Goal: Task Accomplishment & Management: Complete application form

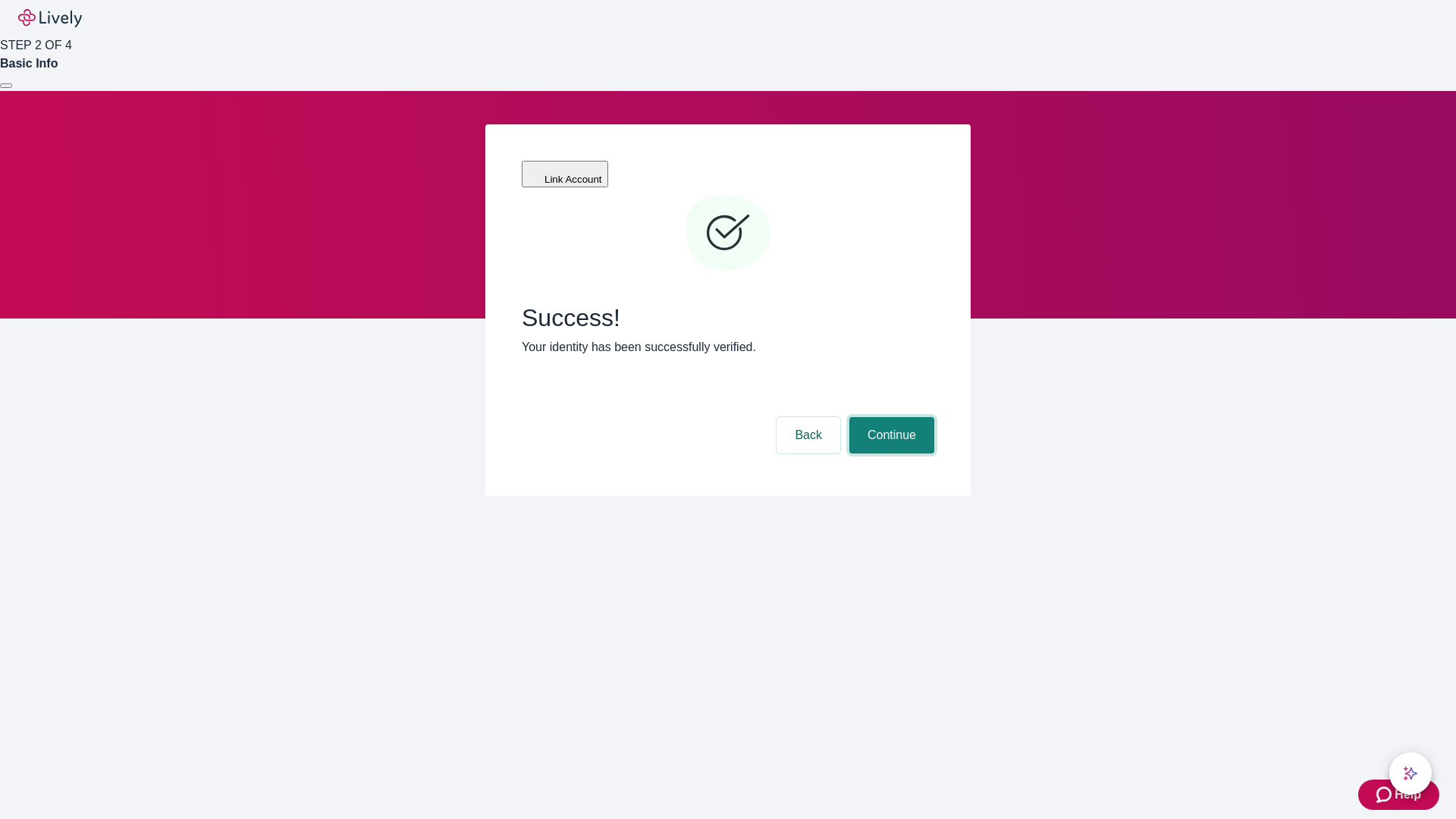
click at [889, 417] on button "Continue" at bounding box center [892, 435] width 85 height 37
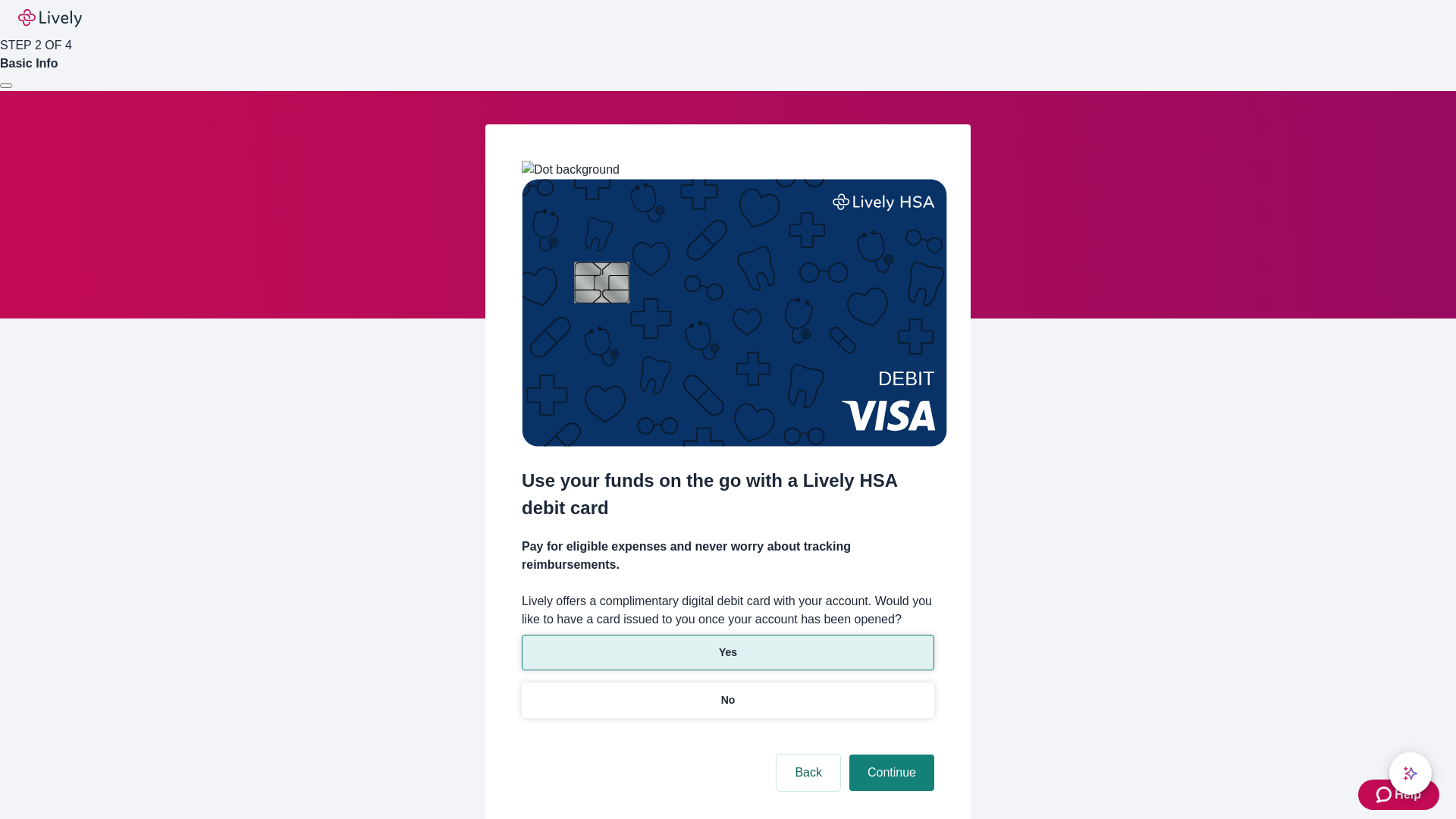
click at [728, 645] on p "Yes" at bounding box center [728, 653] width 18 height 16
click at [889, 755] on button "Continue" at bounding box center [892, 773] width 85 height 37
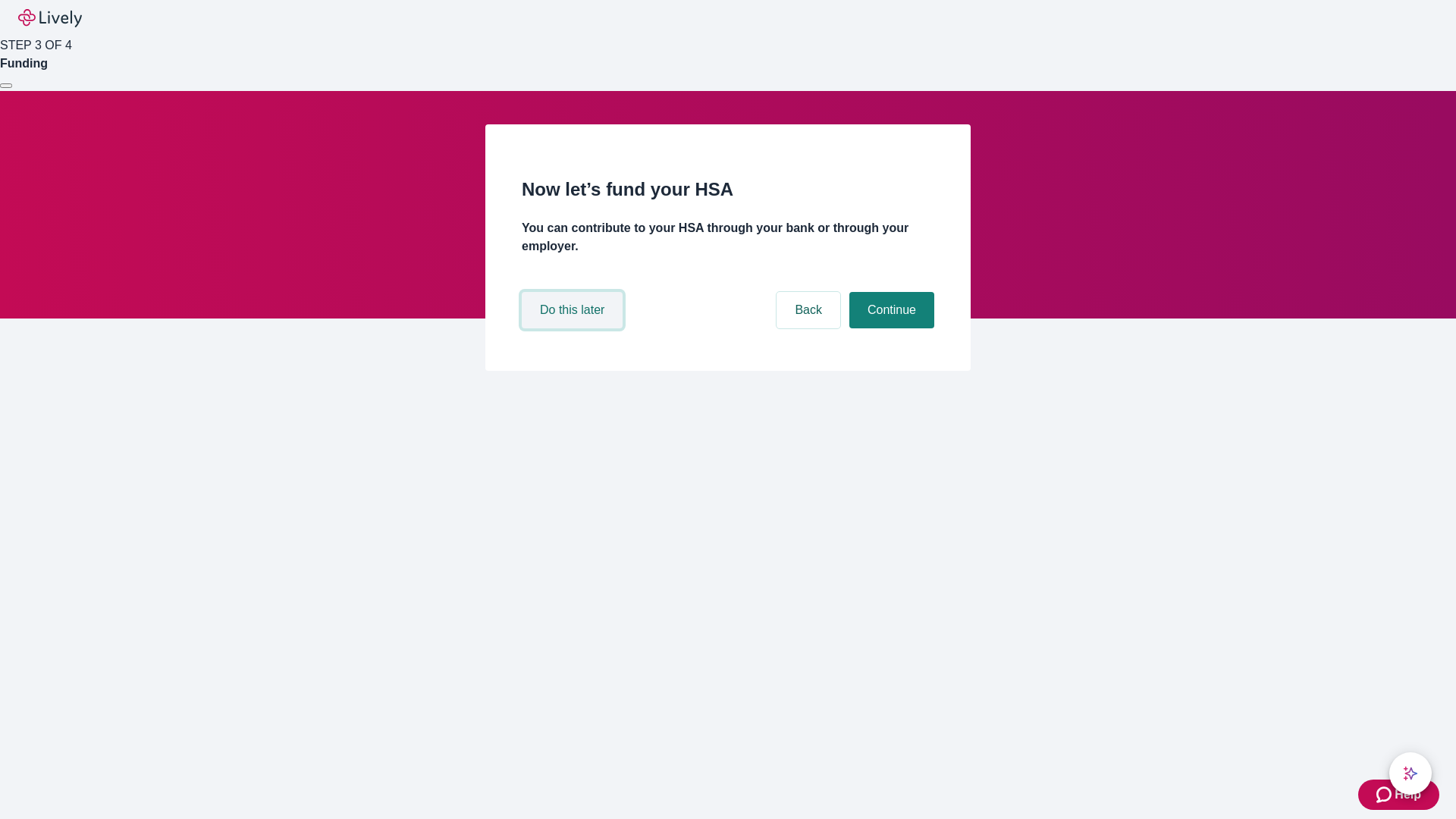
click at [574, 329] on button "Do this later" at bounding box center [572, 310] width 101 height 37
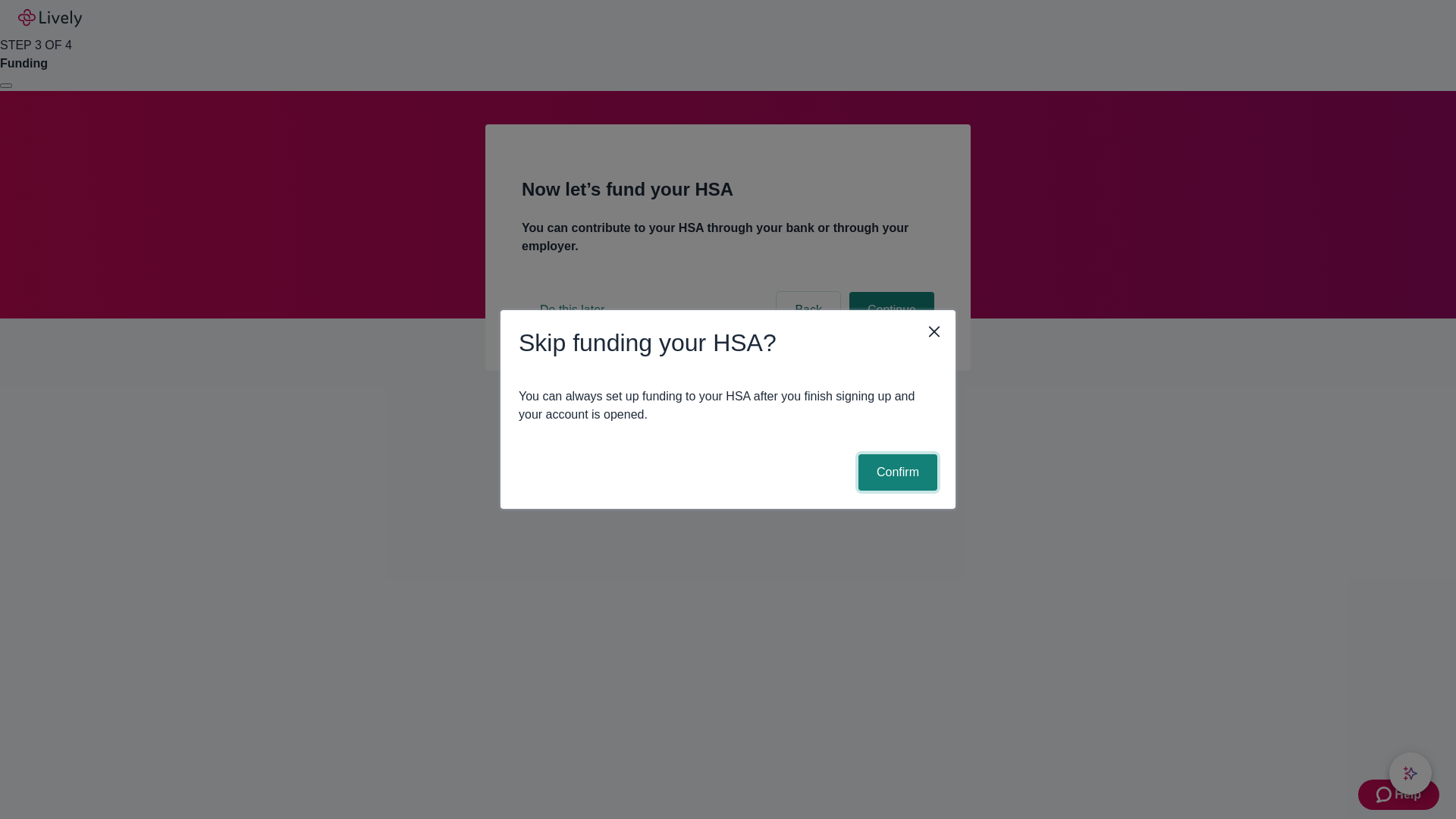
click at [895, 472] on button "Confirm" at bounding box center [898, 472] width 79 height 37
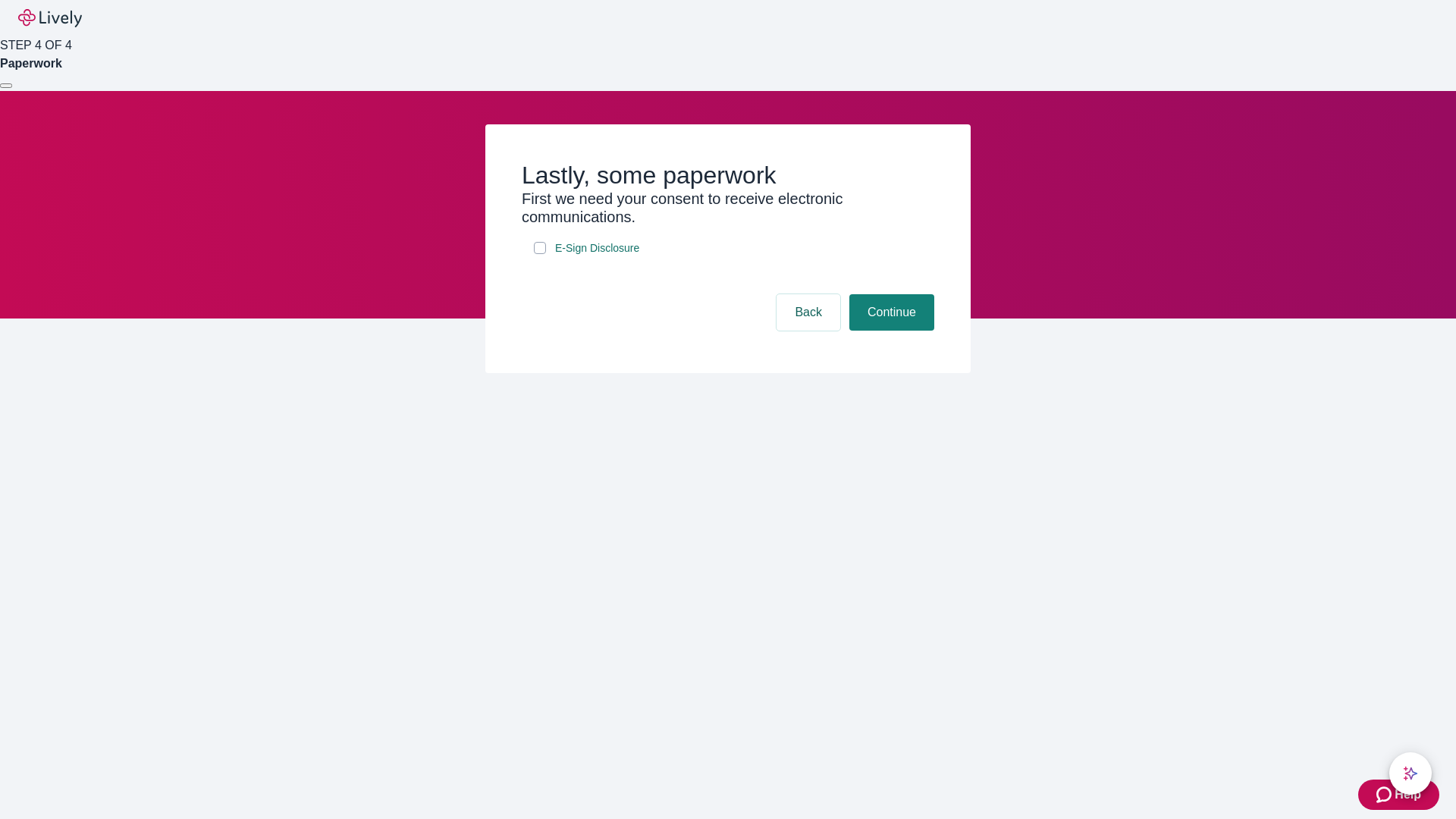
click at [540, 255] on input "E-Sign Disclosure" at bounding box center [540, 248] width 12 height 12
checkbox input "true"
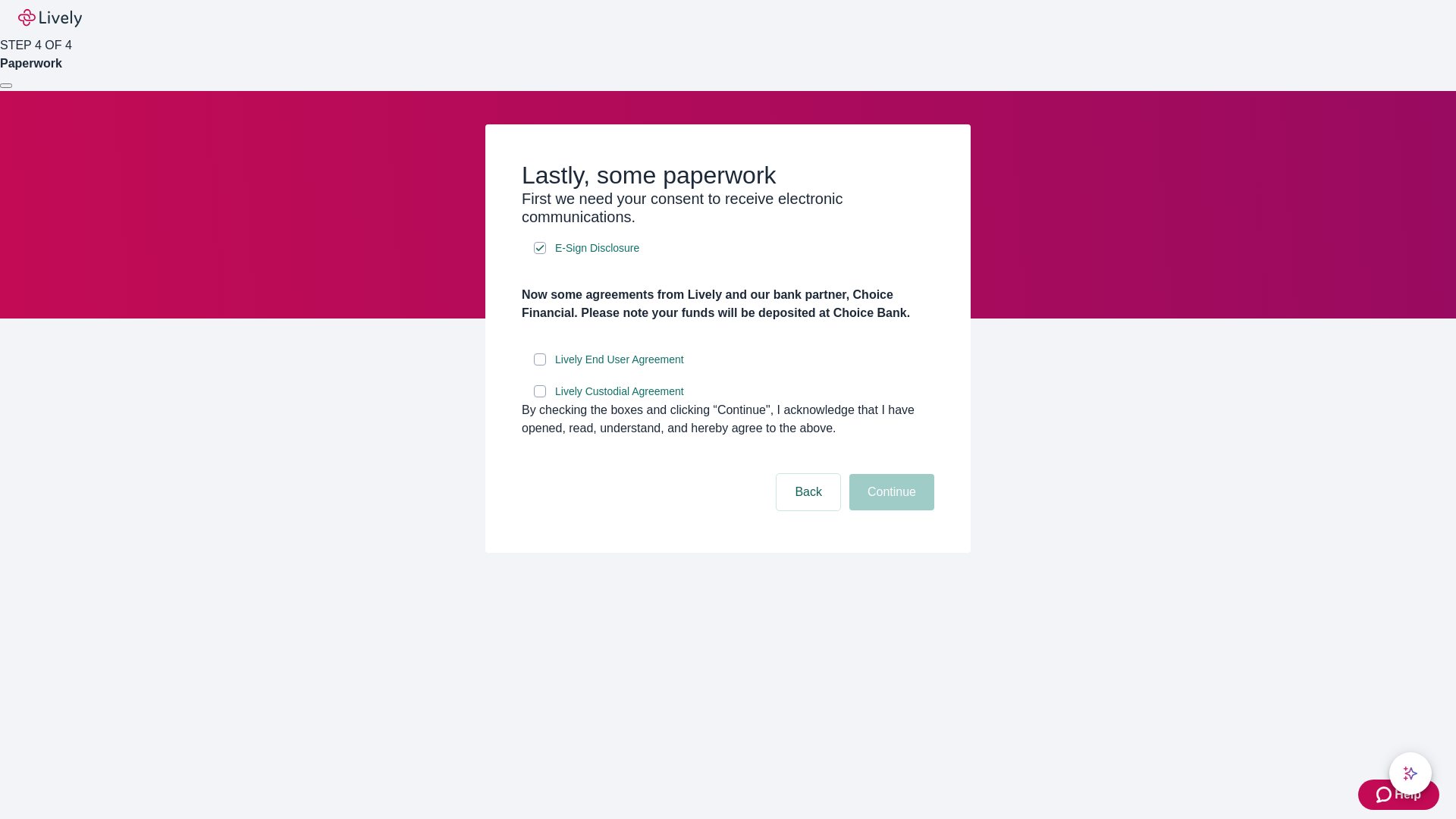
click at [540, 366] on input "Lively End User Agreement" at bounding box center [540, 359] width 12 height 12
checkbox input "true"
click at [540, 398] on input "Lively Custodial Agreement" at bounding box center [540, 392] width 12 height 12
checkbox input "true"
click at [889, 511] on button "Continue" at bounding box center [892, 492] width 85 height 37
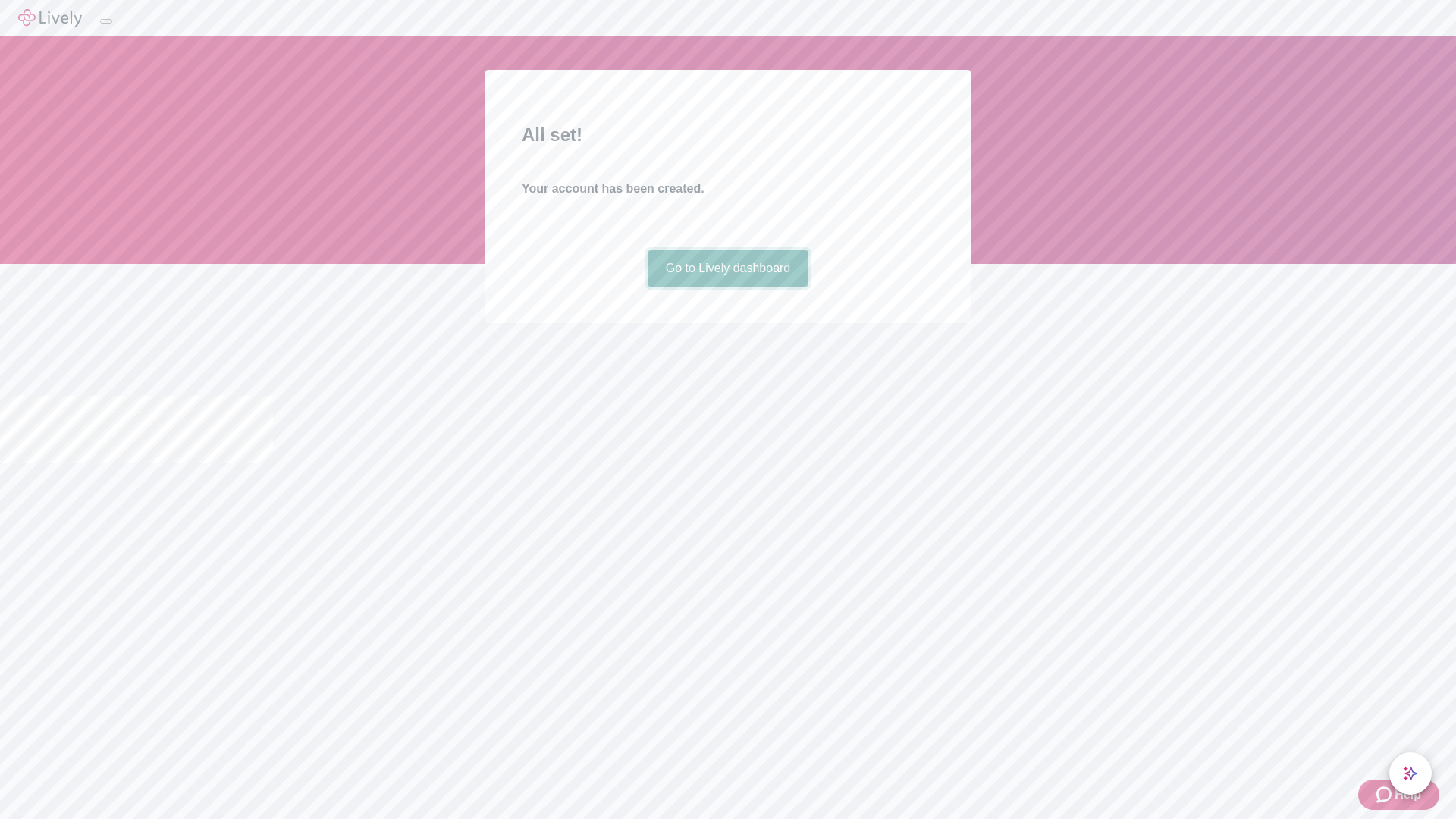
click at [728, 287] on link "Go to Lively dashboard" at bounding box center [728, 268] width 162 height 37
